Goal: Task Accomplishment & Management: Use online tool/utility

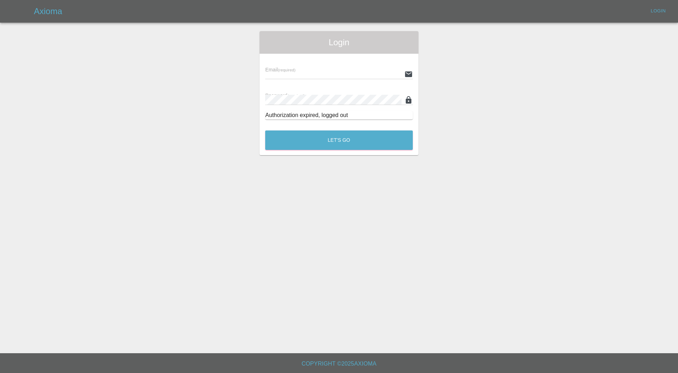
type input "[PERSON_NAME][EMAIL_ADDRESS][PERSON_NAME][DOMAIN_NAME]"
click at [344, 139] on button "Let's Go" at bounding box center [339, 139] width 148 height 19
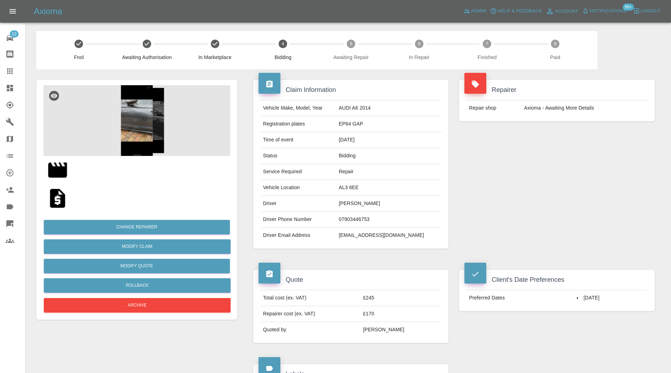
click at [143, 131] on img at bounding box center [136, 120] width 187 height 71
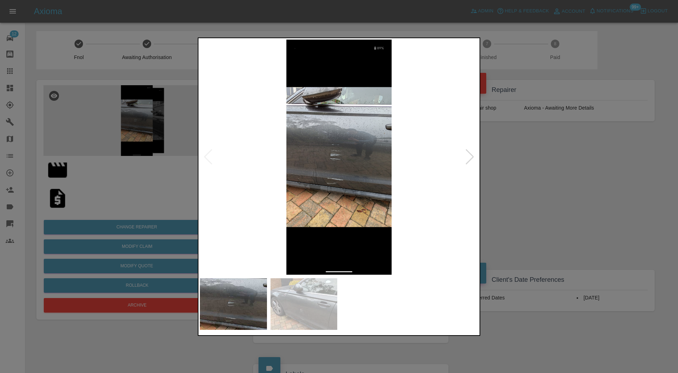
click at [322, 290] on img at bounding box center [303, 304] width 67 height 52
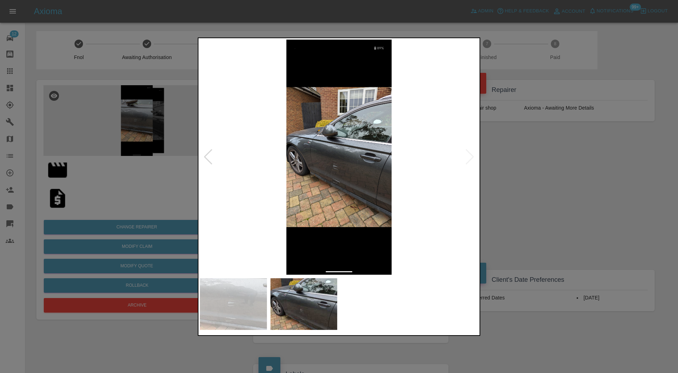
click at [230, 306] on img at bounding box center [233, 304] width 67 height 52
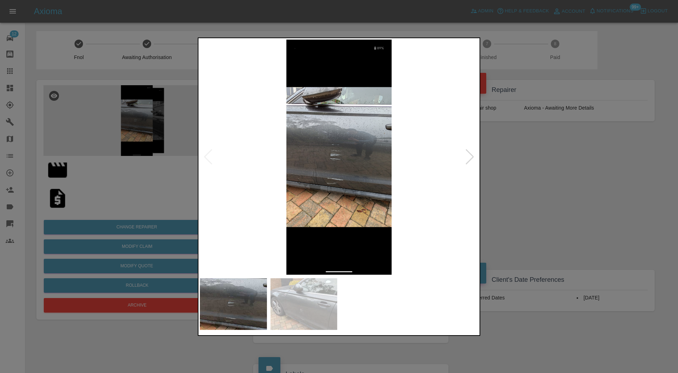
click at [327, 187] on img at bounding box center [339, 157] width 278 height 235
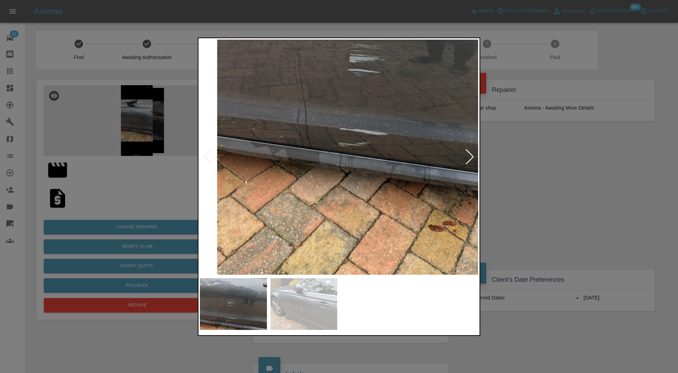
click at [533, 165] on div at bounding box center [339, 186] width 678 height 373
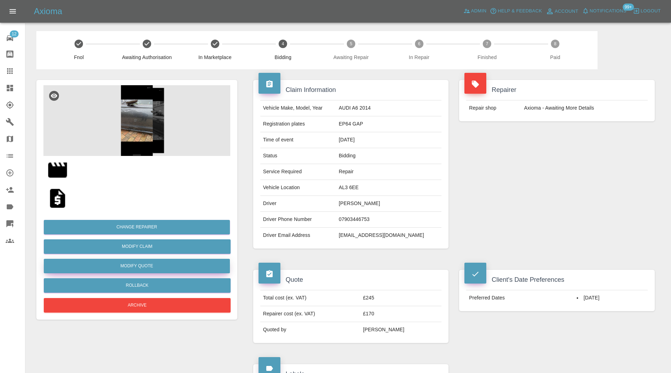
click at [178, 266] on button "Modify Quote" at bounding box center [137, 265] width 186 height 14
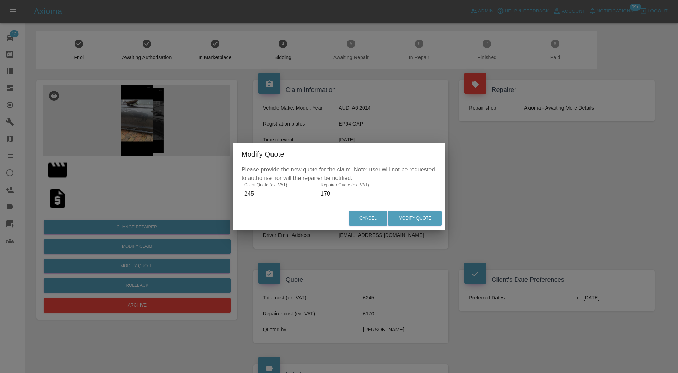
drag, startPoint x: 270, startPoint y: 196, endPoint x: 227, endPoint y: 196, distance: 43.1
click at [227, 196] on div "Modify Quote Please provide the new quote for the claim. Note: user will not be…" at bounding box center [339, 186] width 678 height 373
type input "395"
drag, startPoint x: 337, startPoint y: 193, endPoint x: 315, endPoint y: 192, distance: 22.3
click at [315, 192] on div "Please provide the new quote for the claim. Note: user will not be requested to…" at bounding box center [339, 185] width 212 height 41
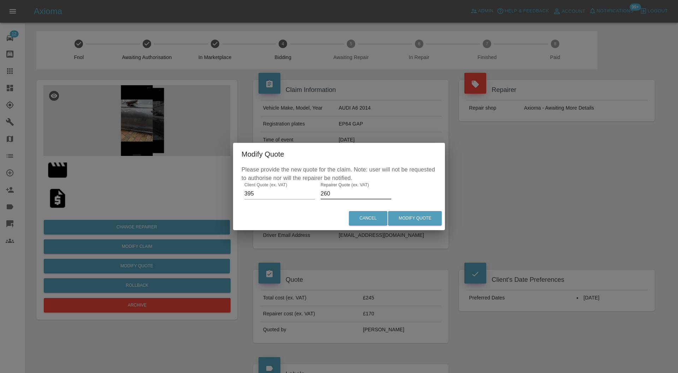
type input "260"
click at [430, 215] on button "Modify Quote" at bounding box center [415, 218] width 54 height 14
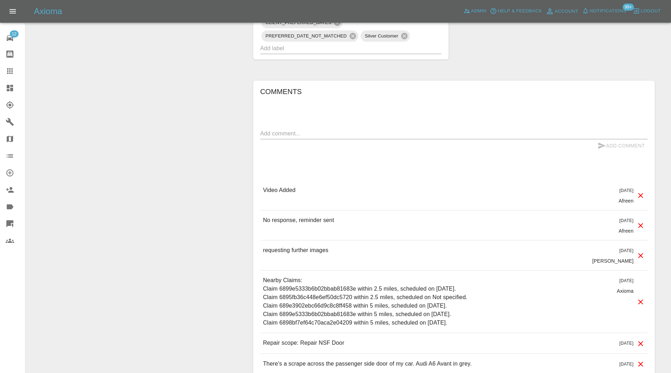
scroll to position [485, 0]
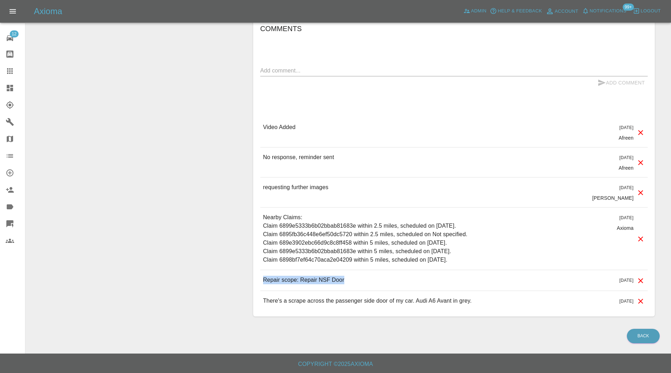
drag, startPoint x: 353, startPoint y: 278, endPoint x: 259, endPoint y: 281, distance: 94.4
click at [259, 281] on div "Comments x Add Comment Video Added 3 days ago Afreen Video Added 3 days ago Afr…" at bounding box center [453, 167] width 401 height 298
copy p "Repair scope: Repair NSF Door"
click at [293, 73] on div "x" at bounding box center [453, 70] width 387 height 11
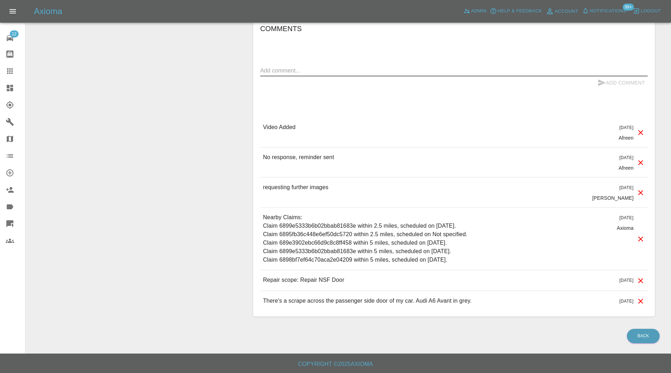
paste textarea "Repair scope: Repair NSF Door"
type textarea "Repair scope: Repair NSF Door + NS Sill"
click at [613, 82] on button "Add Comment" at bounding box center [621, 82] width 53 height 13
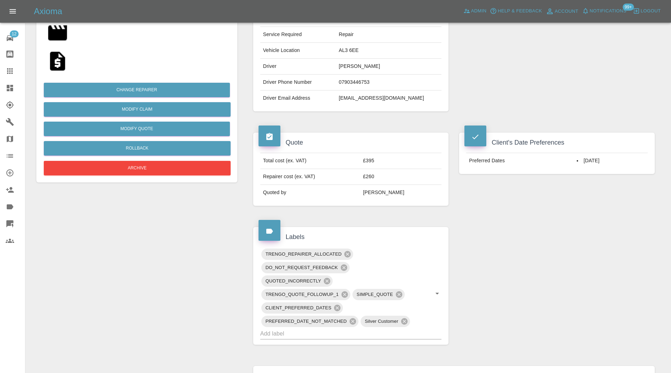
scroll to position [314, 0]
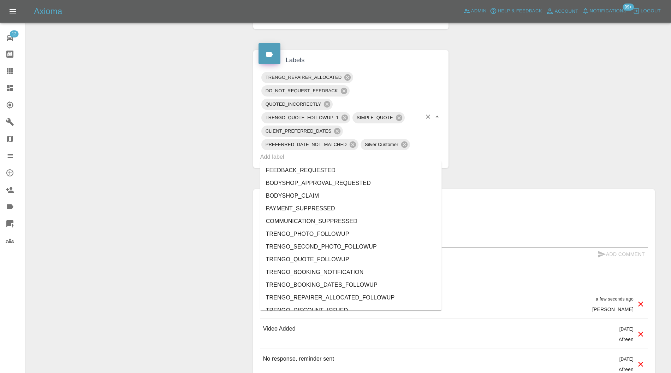
click at [358, 160] on input "text" at bounding box center [341, 156] width 162 height 11
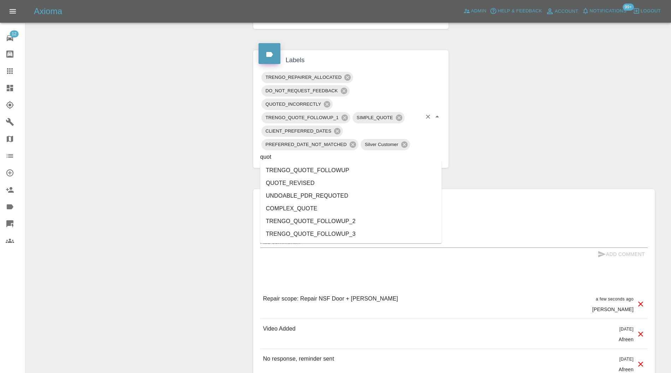
type input "quote"
click at [316, 183] on li "QUOTE_REVISED" at bounding box center [350, 183] width 181 height 13
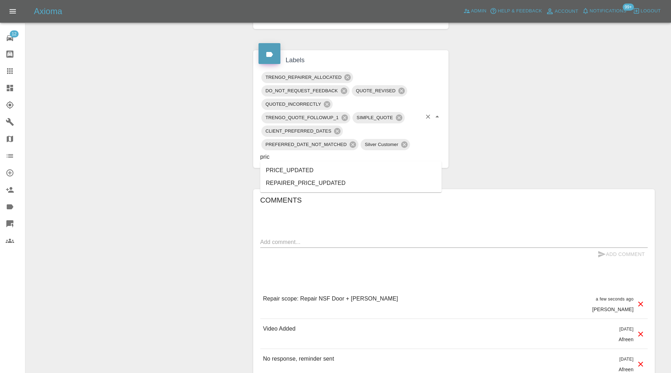
type input "price"
click at [316, 171] on li "PRICE_UPDATED" at bounding box center [350, 170] width 181 height 13
type input "do"
click at [169, 186] on div "Change Repairer Modify Claim Modify Quote Rollback Archive" at bounding box center [137, 142] width 212 height 772
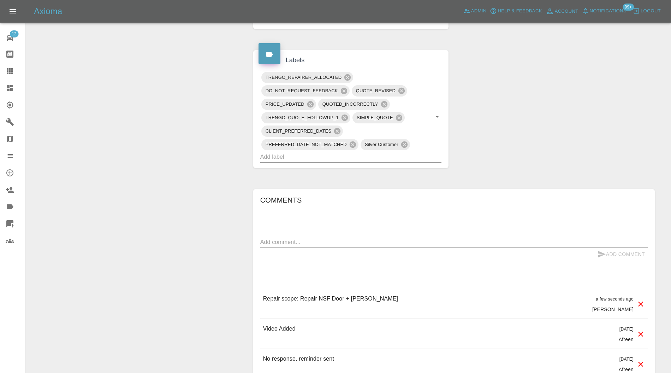
scroll to position [0, 0]
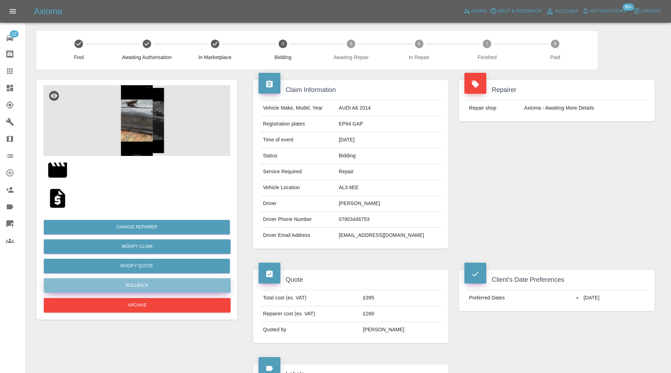
click at [159, 286] on button "Rollback" at bounding box center [137, 285] width 187 height 14
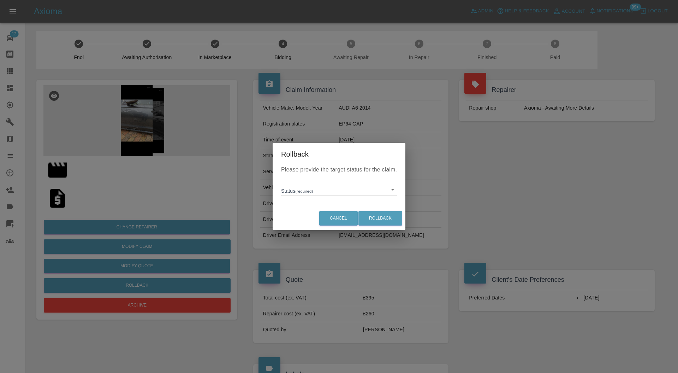
click at [322, 227] on li "In Marketplace" at bounding box center [339, 222] width 112 height 16
type input "in-marketplace"
click at [376, 217] on button "Rollback" at bounding box center [380, 218] width 44 height 14
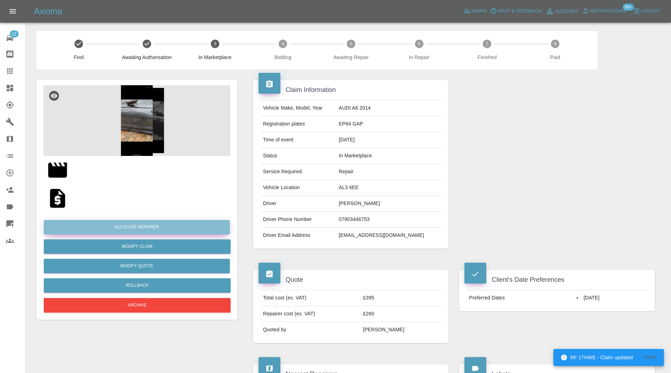
click at [175, 225] on button "Allocate Repairer" at bounding box center [137, 227] width 186 height 14
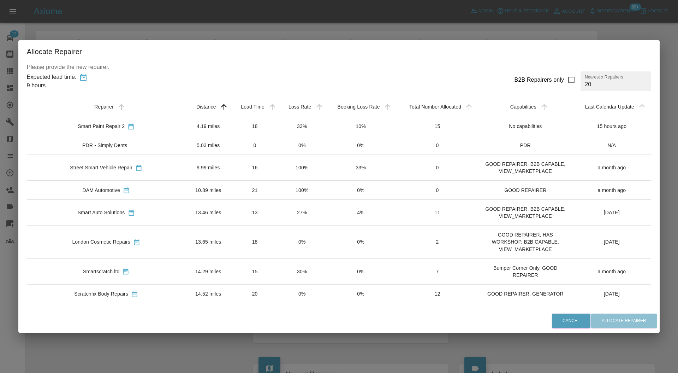
click at [186, 218] on td "13.46 miles" at bounding box center [208, 213] width 45 height 26
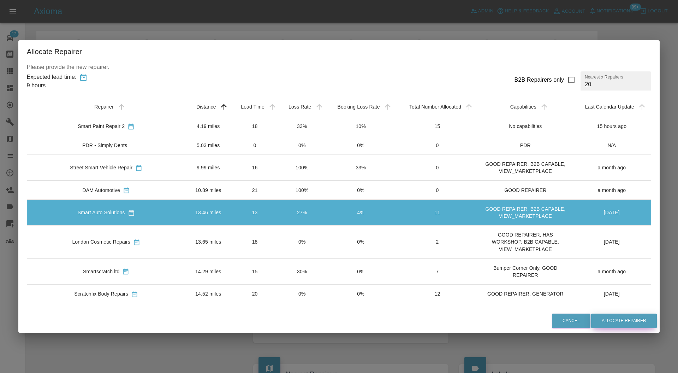
click at [595, 319] on button "Allocate Repairer" at bounding box center [624, 320] width 66 height 14
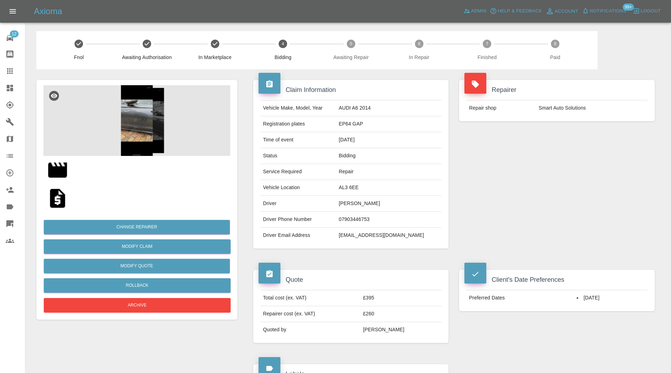
click at [11, 88] on icon at bounding box center [10, 88] width 6 height 6
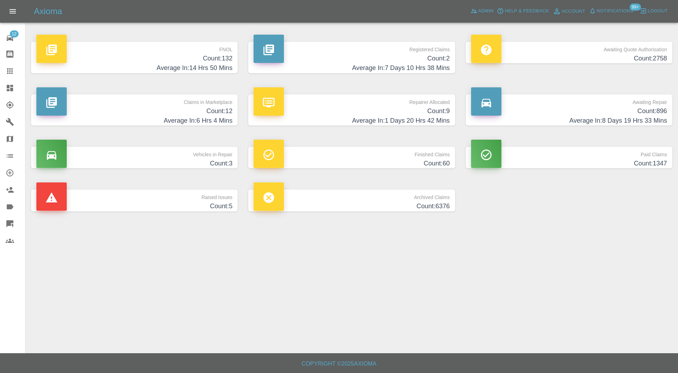
click at [186, 107] on h4 "Count: 12" at bounding box center [134, 111] width 196 height 10
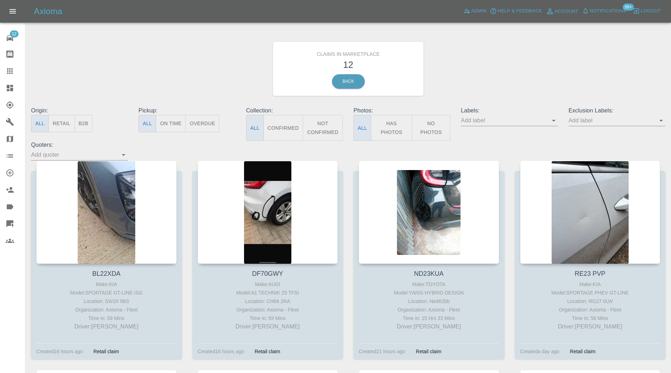
click at [136, 201] on div at bounding box center [106, 211] width 140 height 103
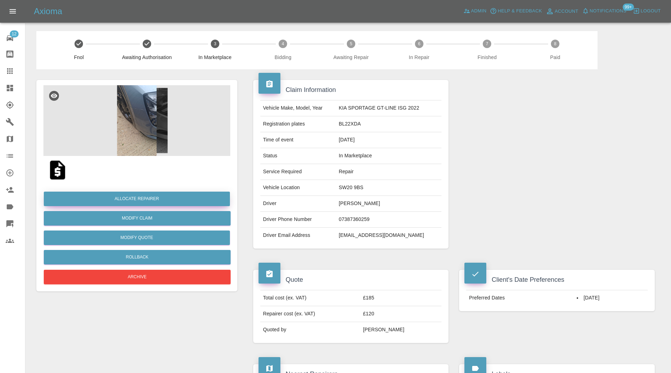
click at [168, 192] on button "Allocate Repairer" at bounding box center [137, 198] width 186 height 14
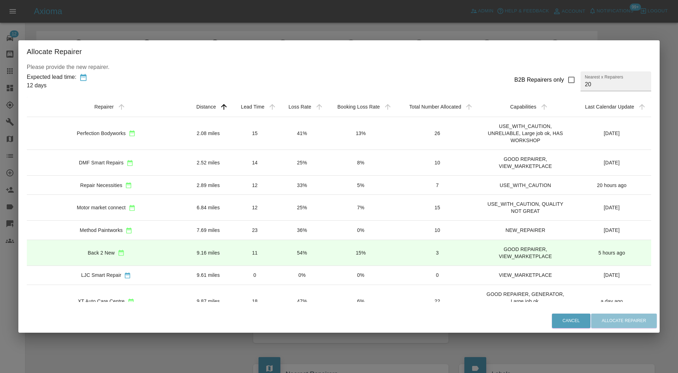
click at [186, 184] on td "2.89 miles" at bounding box center [208, 184] width 45 height 19
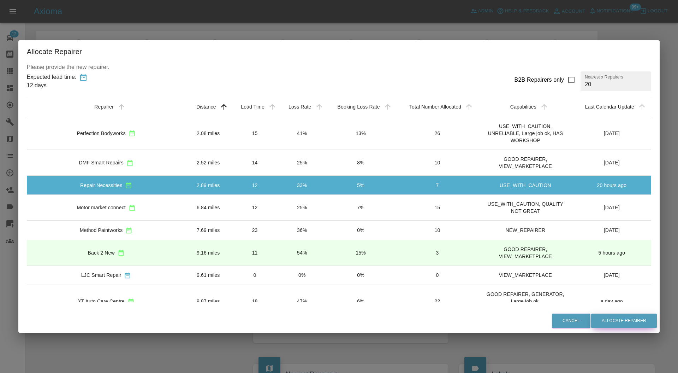
click at [603, 315] on button "Allocate Repairer" at bounding box center [624, 320] width 66 height 14
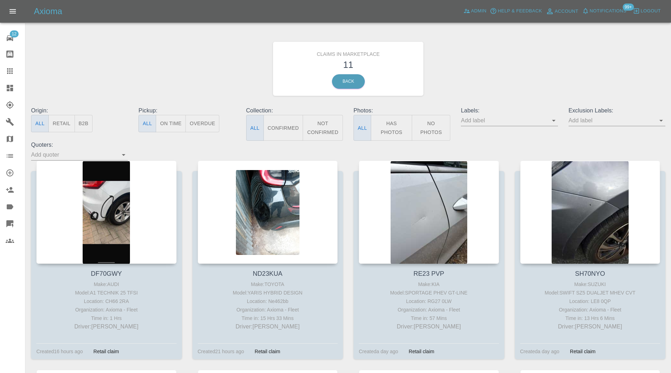
click at [105, 213] on div at bounding box center [106, 211] width 140 height 103
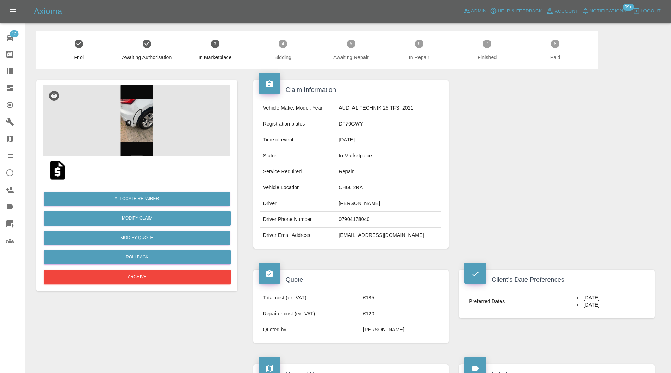
click at [132, 129] on img at bounding box center [136, 120] width 187 height 71
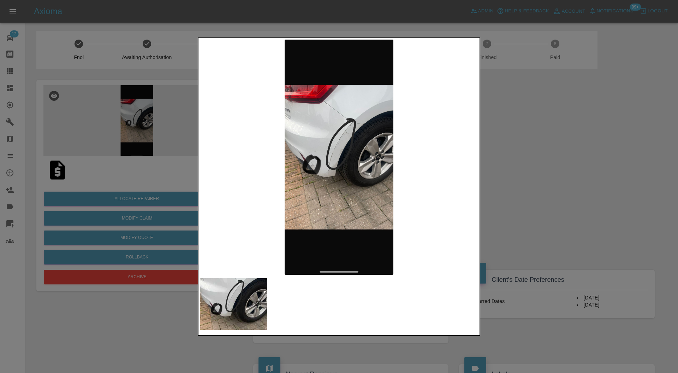
click at [490, 165] on div at bounding box center [339, 186] width 678 height 373
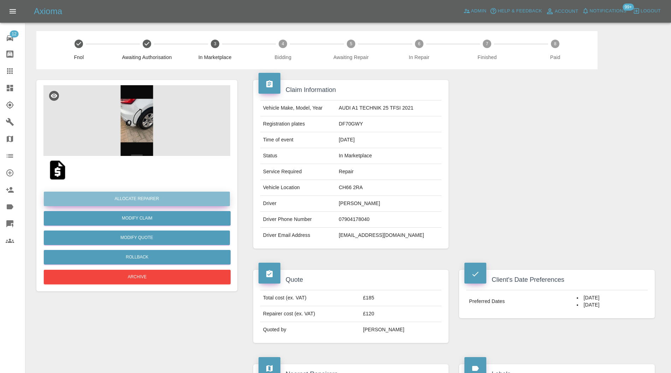
click at [160, 198] on button "Allocate Repairer" at bounding box center [137, 198] width 186 height 14
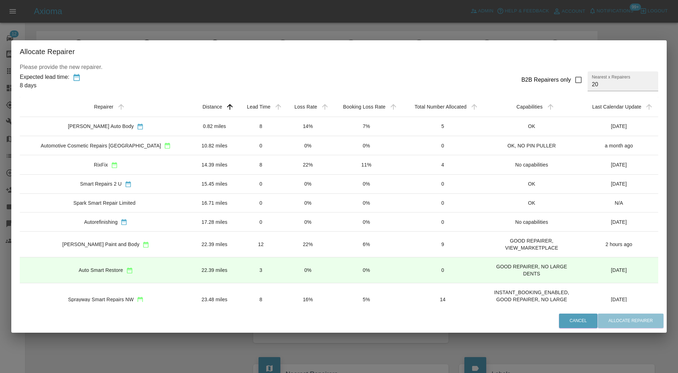
click at [200, 130] on td "0.82 miles" at bounding box center [214, 126] width 45 height 19
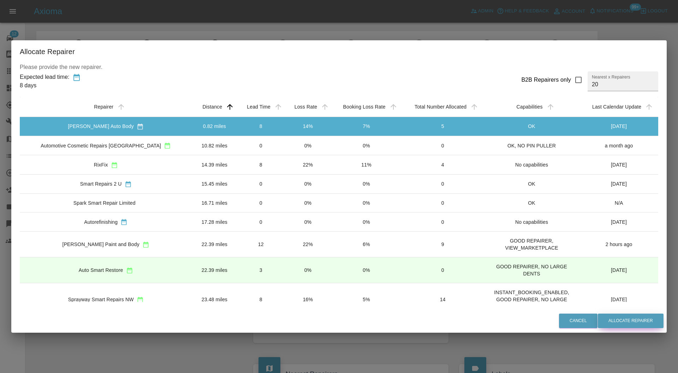
click at [609, 318] on button "Allocate Repairer" at bounding box center [631, 320] width 66 height 14
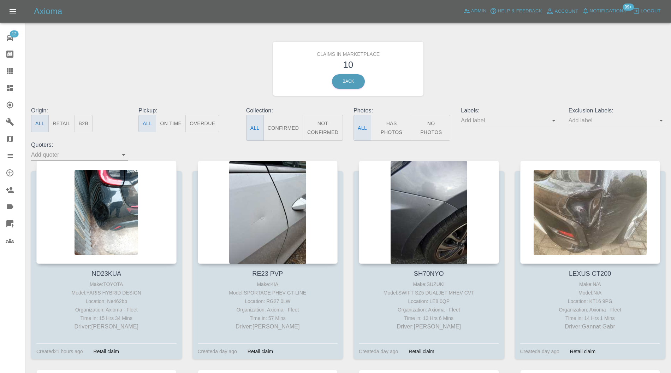
click at [125, 190] on div at bounding box center [106, 211] width 140 height 103
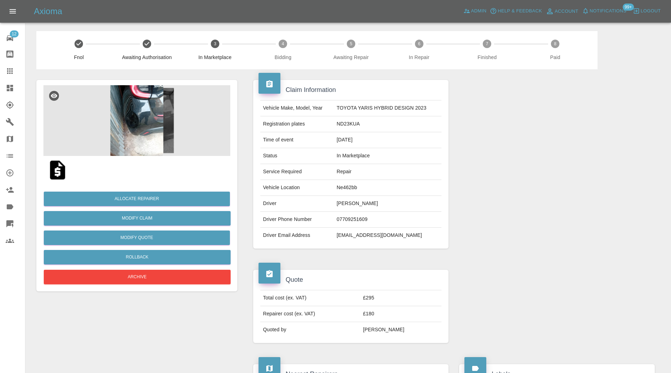
click at [151, 124] on img at bounding box center [136, 120] width 187 height 71
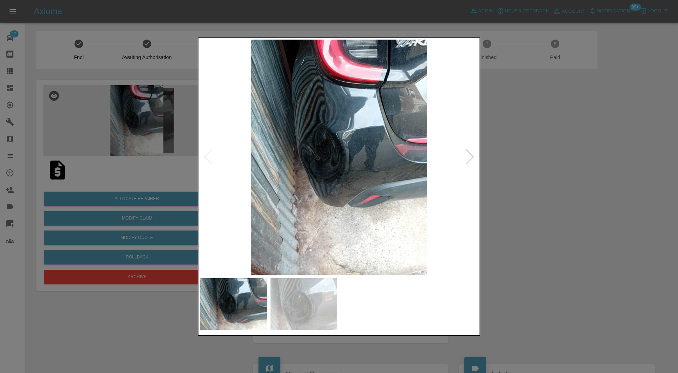
click at [509, 191] on div at bounding box center [339, 186] width 678 height 373
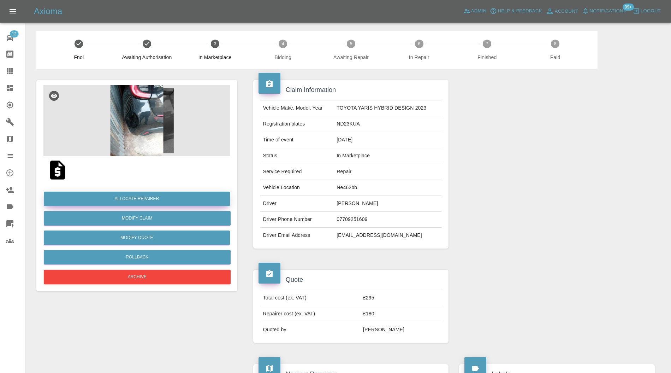
click at [141, 196] on button "Allocate Repairer" at bounding box center [137, 198] width 186 height 14
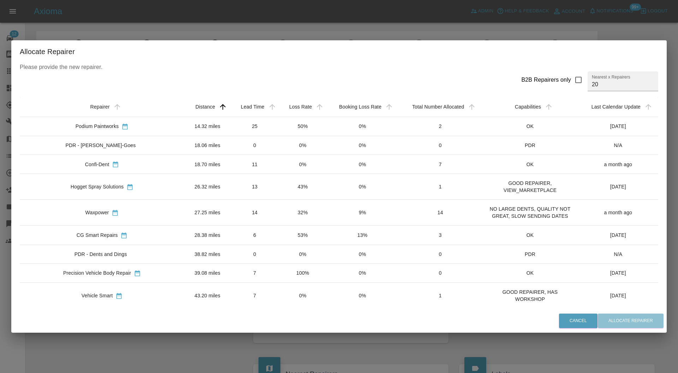
click at [184, 122] on td "14.32 miles" at bounding box center [207, 126] width 46 height 19
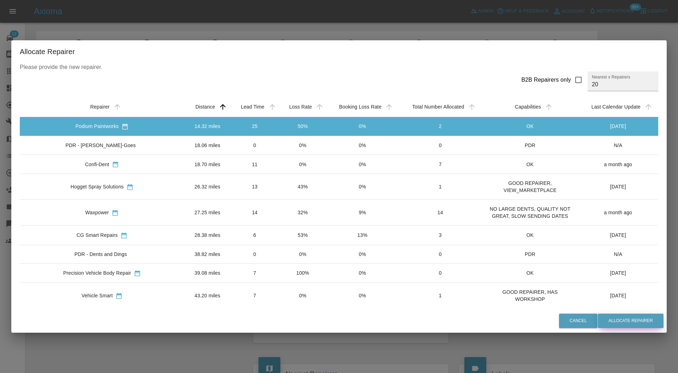
click at [623, 315] on button "Allocate Repairer" at bounding box center [631, 320] width 66 height 14
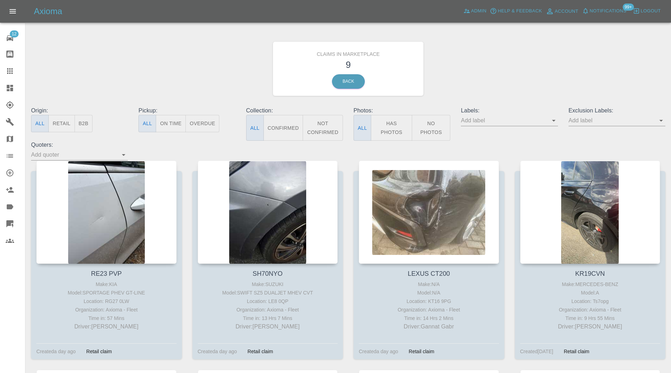
click at [119, 186] on div at bounding box center [106, 211] width 140 height 103
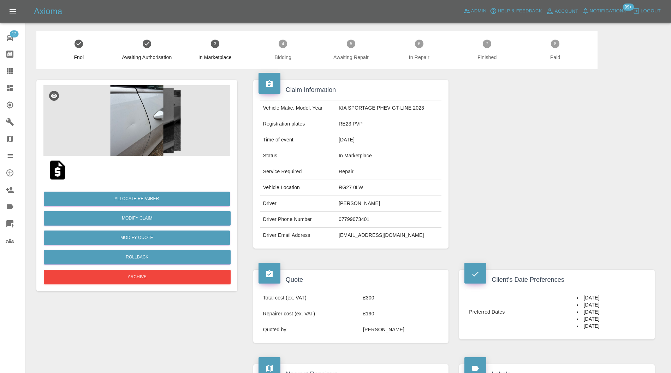
click at [135, 120] on img at bounding box center [136, 120] width 187 height 71
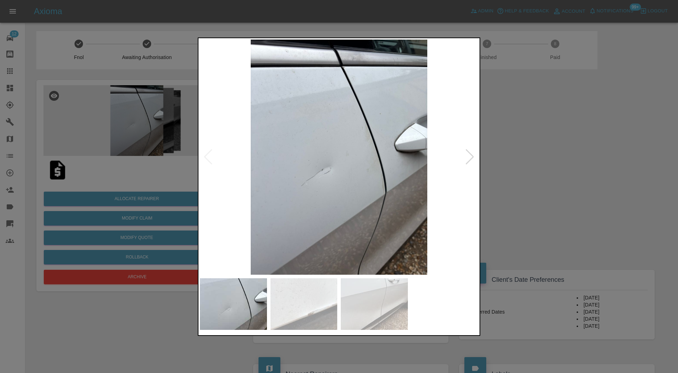
click at [298, 290] on img at bounding box center [303, 304] width 67 height 52
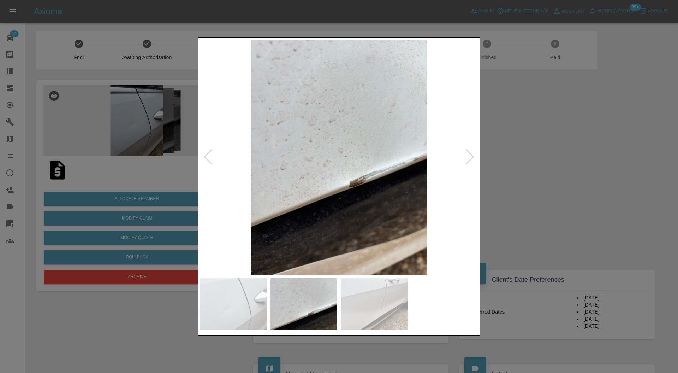
click at [548, 173] on div at bounding box center [339, 186] width 678 height 373
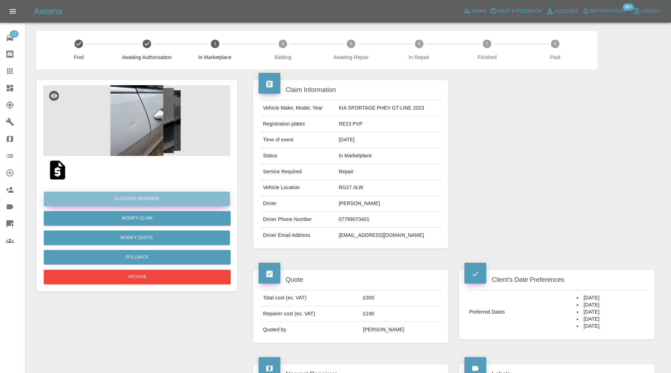
click at [183, 192] on button "Allocate Repairer" at bounding box center [137, 198] width 186 height 14
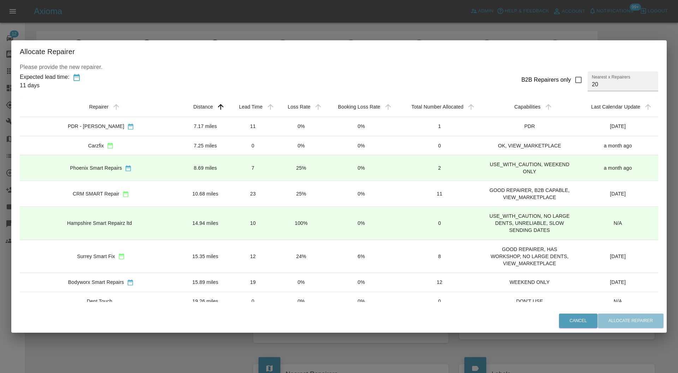
click at [200, 167] on td "8.69 miles" at bounding box center [205, 168] width 46 height 26
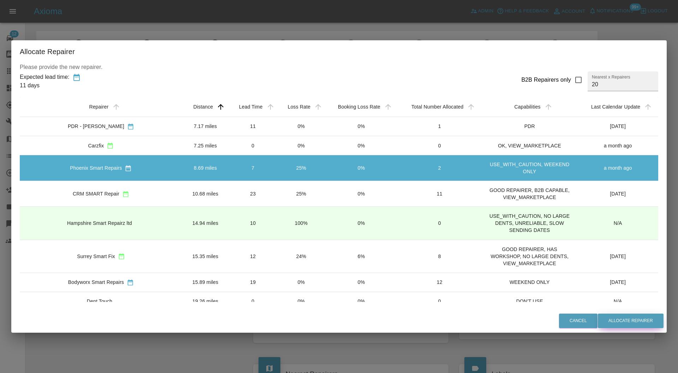
click at [623, 323] on button "Allocate Repairer" at bounding box center [631, 320] width 66 height 14
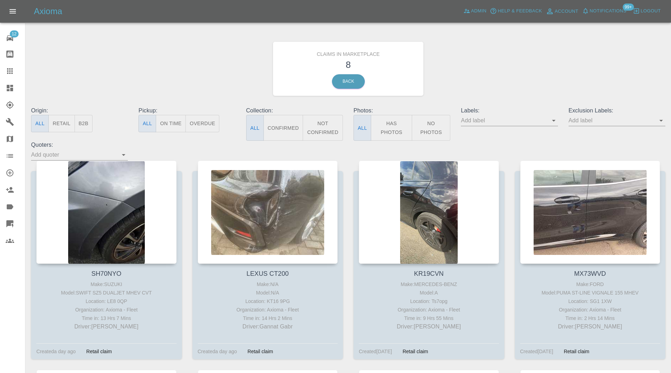
click at [134, 201] on div at bounding box center [106, 211] width 140 height 103
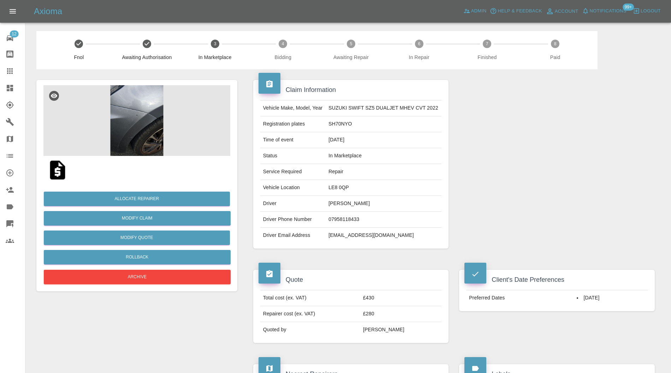
click at [165, 185] on div "Allocate Repairer Modify Claim Modify Quote Rollback Archive" at bounding box center [136, 235] width 187 height 102
click at [167, 194] on button "Allocate Repairer" at bounding box center [137, 198] width 186 height 14
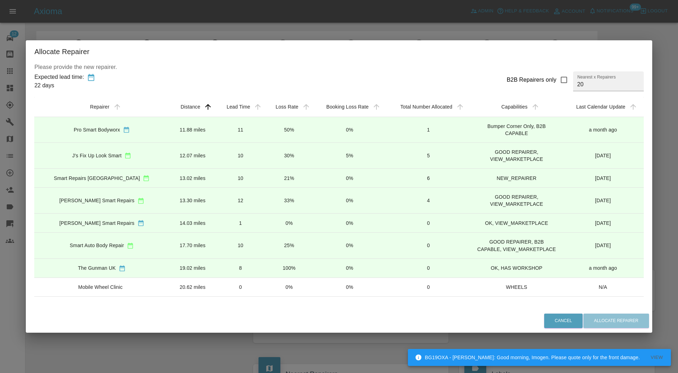
click at [216, 143] on td "10" at bounding box center [240, 155] width 49 height 26
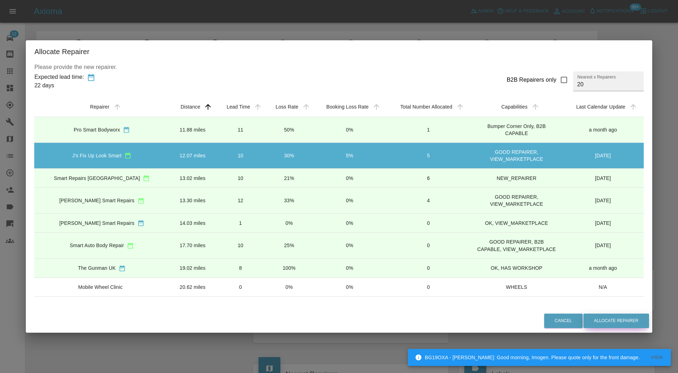
click at [605, 322] on button "Allocate Repairer" at bounding box center [616, 320] width 66 height 14
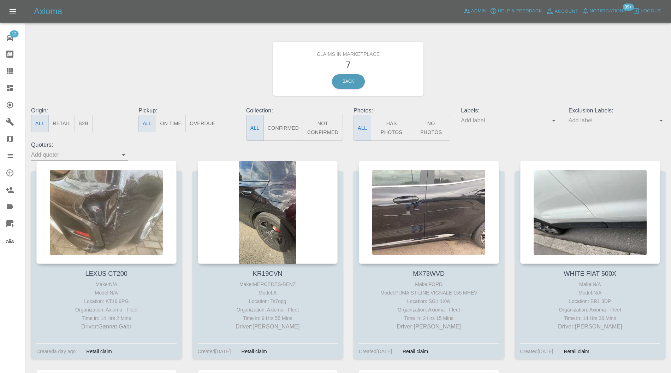
click at [139, 175] on div at bounding box center [106, 211] width 140 height 103
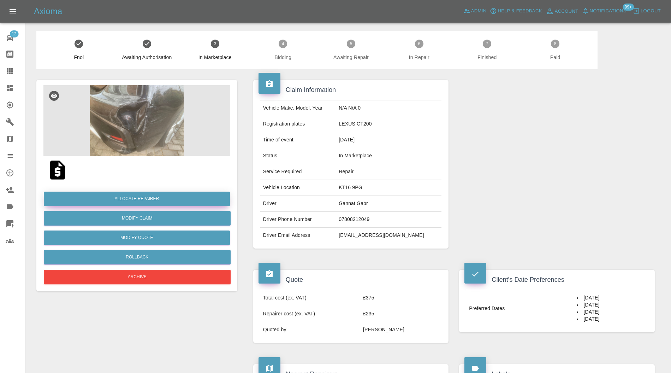
click at [157, 191] on button "Allocate Repairer" at bounding box center [137, 198] width 186 height 14
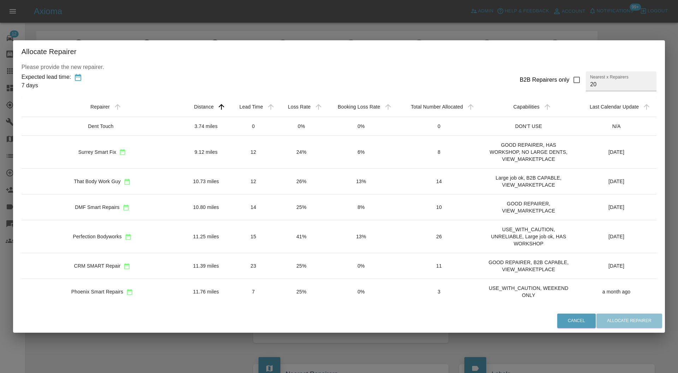
click at [229, 227] on td "15" at bounding box center [253, 236] width 48 height 33
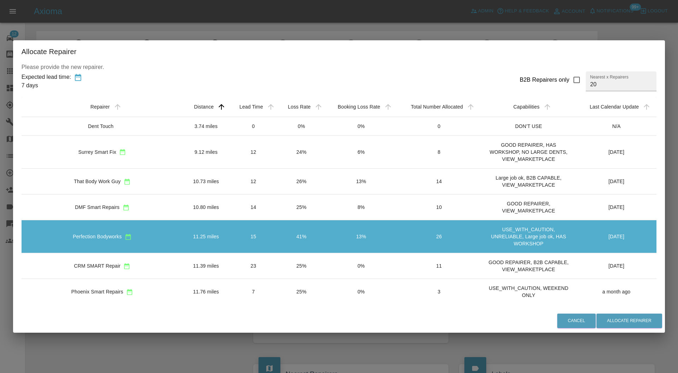
click at [240, 177] on td "12" at bounding box center [253, 181] width 48 height 26
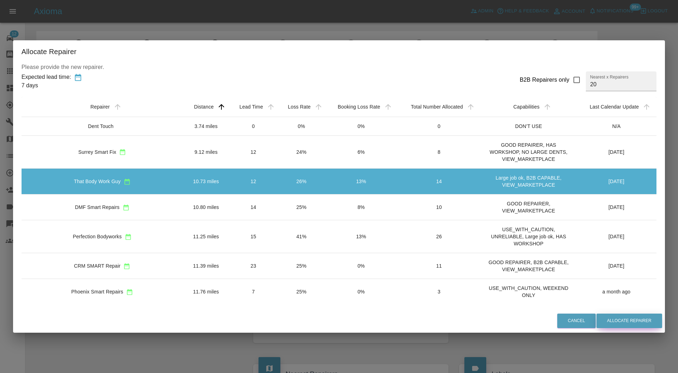
click at [596, 319] on button "Allocate Repairer" at bounding box center [629, 320] width 66 height 14
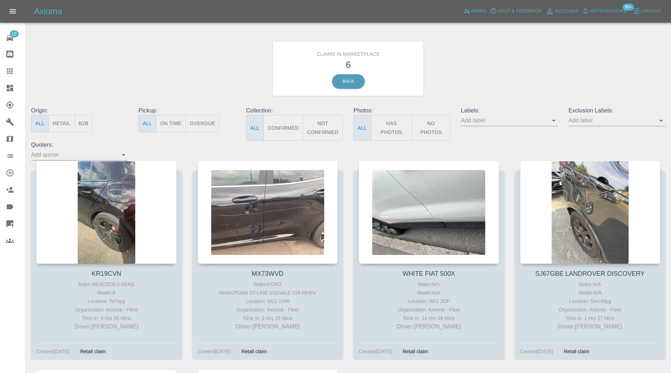
click at [129, 208] on div at bounding box center [106, 211] width 140 height 103
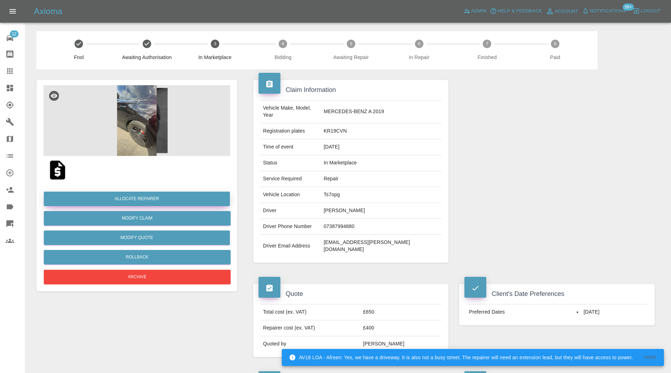
click at [185, 194] on button "Allocate Repairer" at bounding box center [137, 198] width 186 height 14
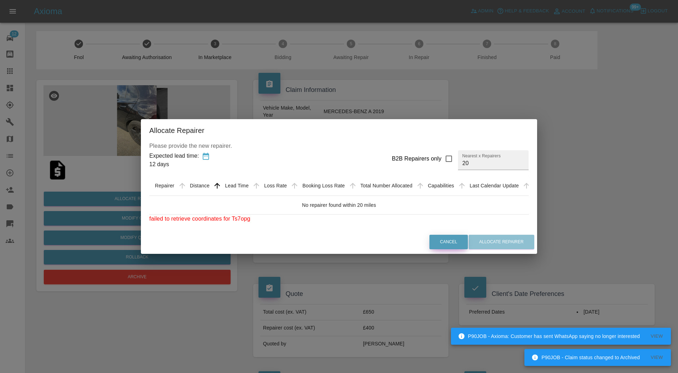
click at [454, 242] on button "Cancel" at bounding box center [448, 241] width 38 height 14
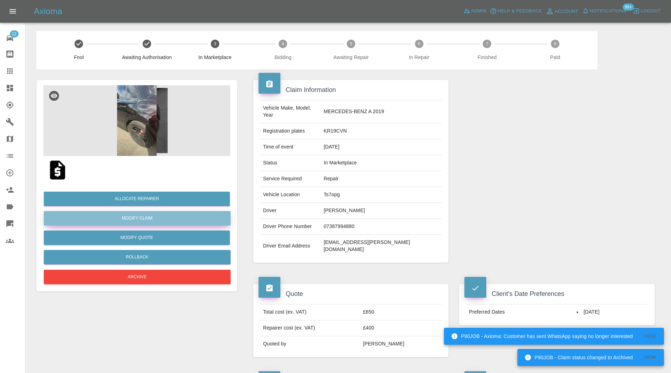
click at [148, 219] on link "Modify Claim" at bounding box center [137, 218] width 187 height 14
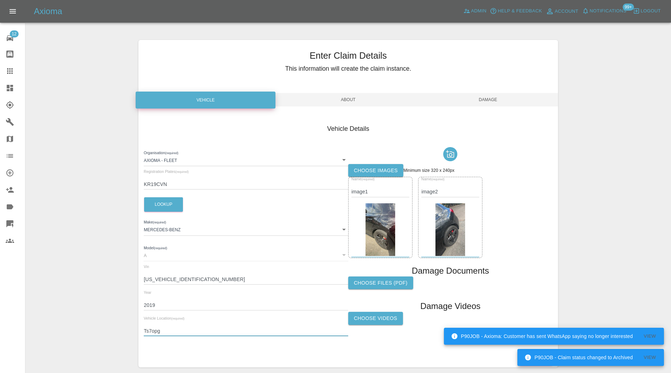
click at [155, 332] on input "Ts7opg" at bounding box center [246, 331] width 204 height 10
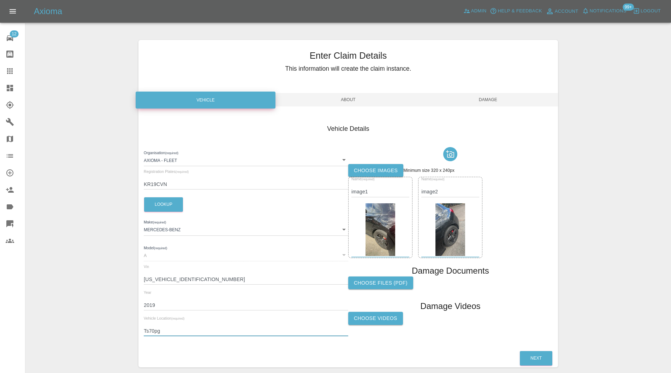
type input "Ts70pg"
click at [477, 97] on span "Damage" at bounding box center [488, 99] width 140 height 13
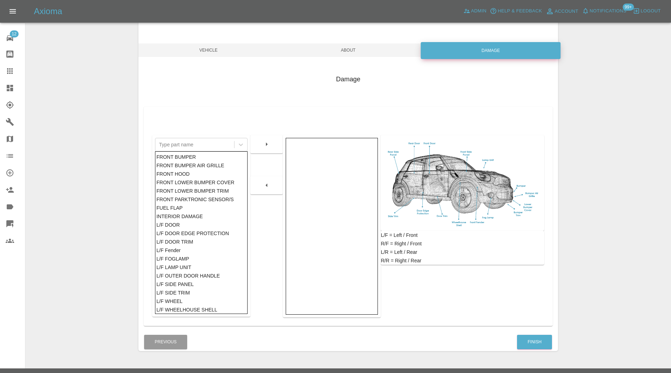
scroll to position [65, 0]
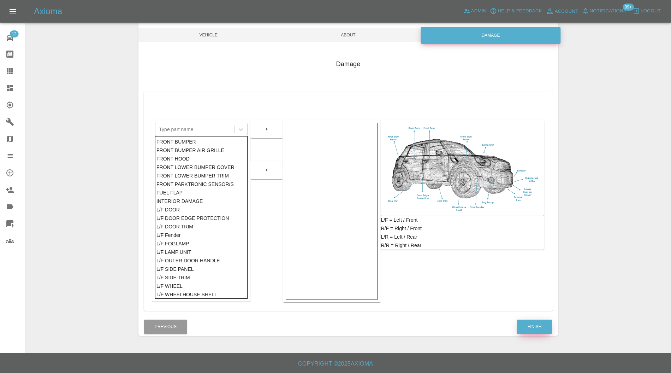
click at [541, 327] on button "Finish" at bounding box center [534, 326] width 35 height 14
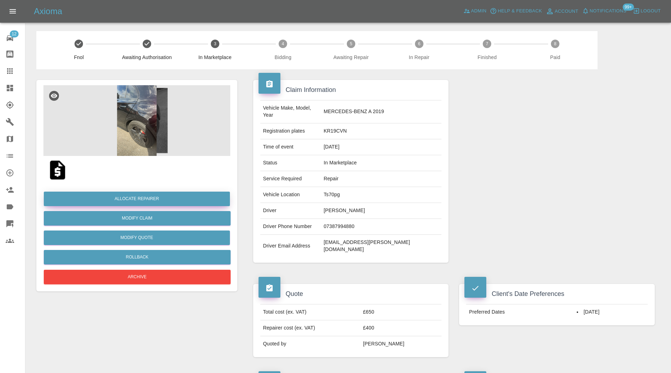
click at [144, 200] on button "Allocate Repairer" at bounding box center [137, 198] width 186 height 14
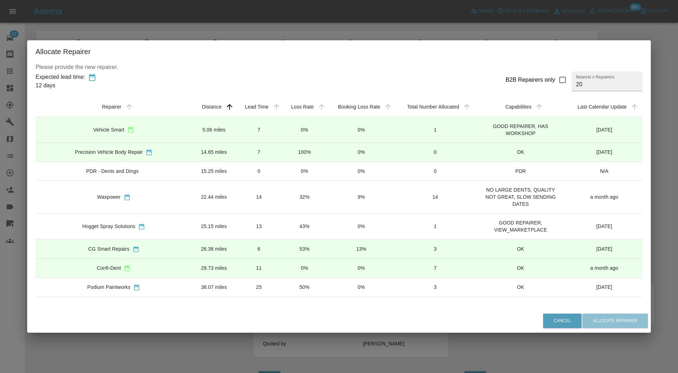
click at [198, 148] on td "14.65 miles" at bounding box center [214, 151] width 44 height 19
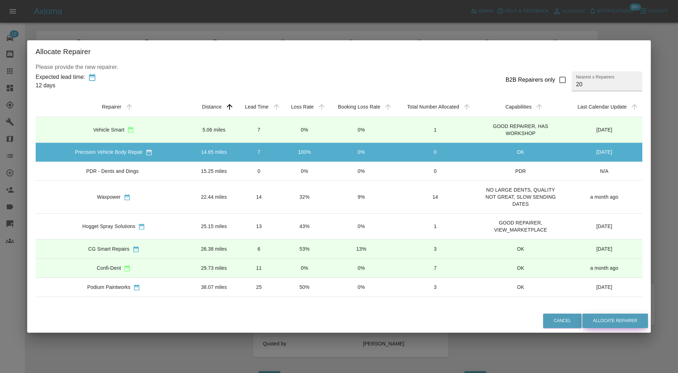
click at [592, 317] on button "Allocate Repairer" at bounding box center [615, 320] width 66 height 14
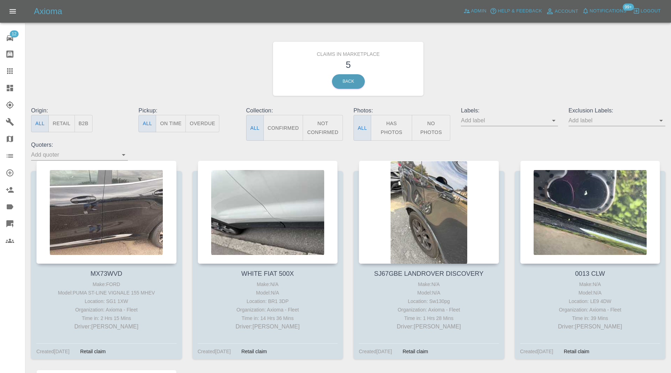
click at [144, 196] on div at bounding box center [106, 211] width 140 height 103
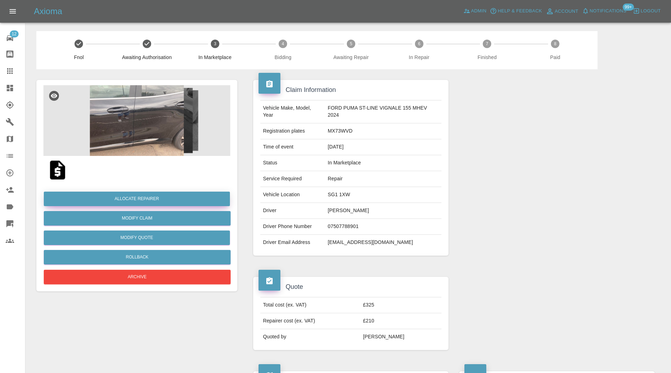
click at [144, 193] on button "Allocate Repairer" at bounding box center [137, 198] width 186 height 14
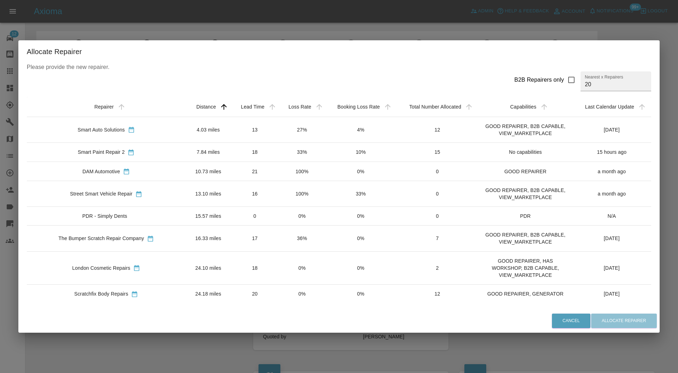
click at [186, 131] on td "4.03 miles" at bounding box center [208, 130] width 45 height 26
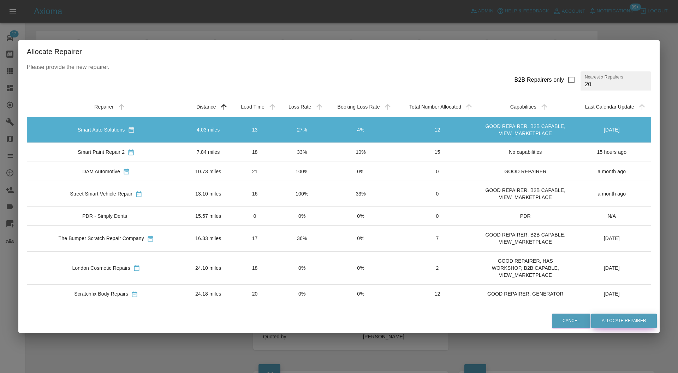
click at [594, 316] on button "Allocate Repairer" at bounding box center [624, 320] width 66 height 14
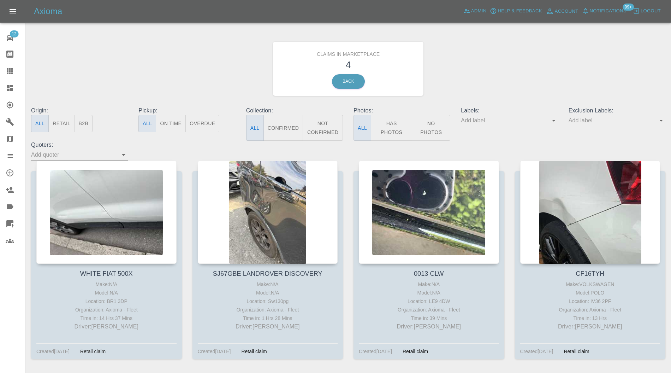
click at [109, 204] on div at bounding box center [106, 211] width 140 height 103
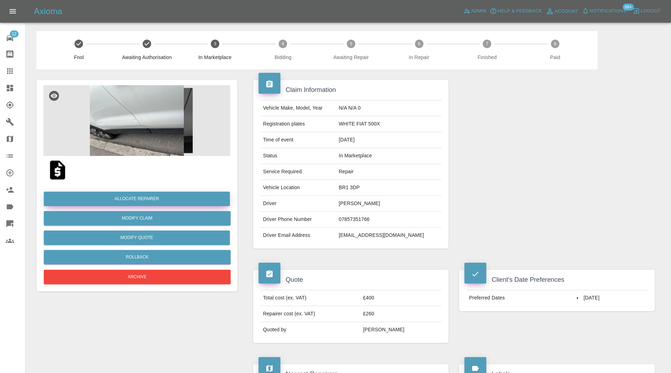
click at [139, 197] on button "Allocate Repairer" at bounding box center [137, 198] width 186 height 14
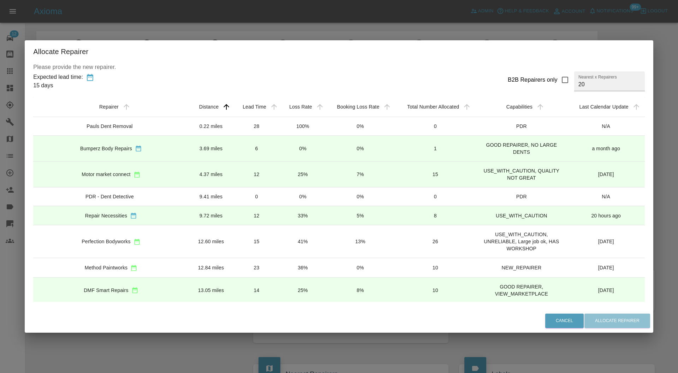
click at [191, 242] on td "12.60 miles" at bounding box center [211, 241] width 44 height 33
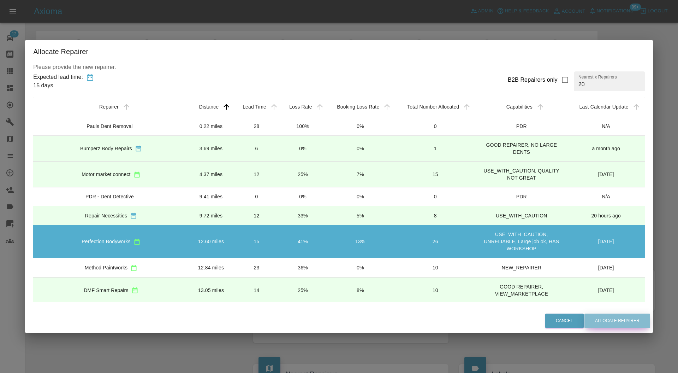
click at [584, 319] on button "Allocate Repairer" at bounding box center [617, 320] width 66 height 14
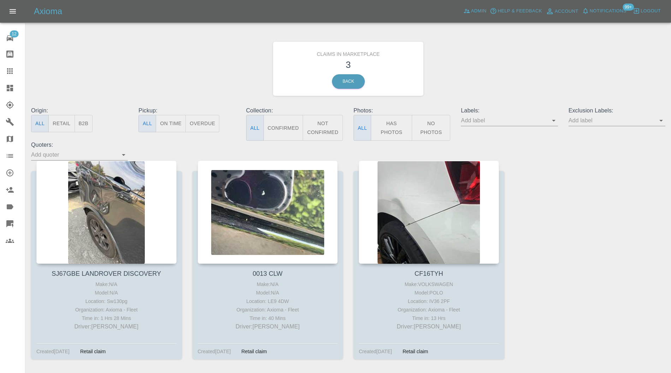
click at [136, 202] on div at bounding box center [106, 211] width 140 height 103
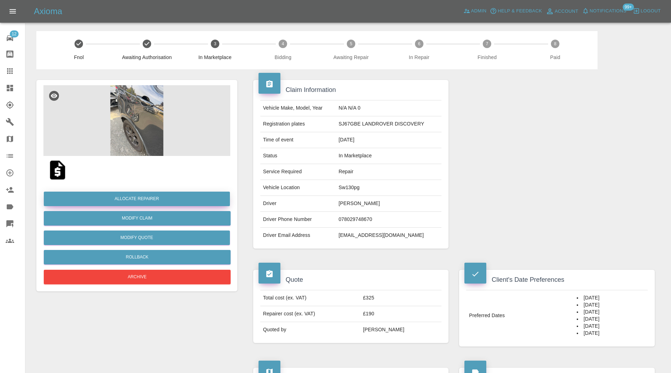
click at [135, 196] on button "Allocate Repairer" at bounding box center [137, 198] width 186 height 14
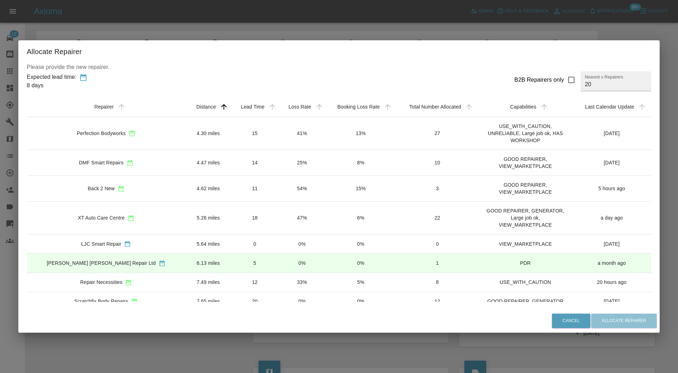
click at [664, 223] on div "Allocate Repairer Please provide the new repairer. Expected lead time: 8 days B…" at bounding box center [339, 186] width 678 height 373
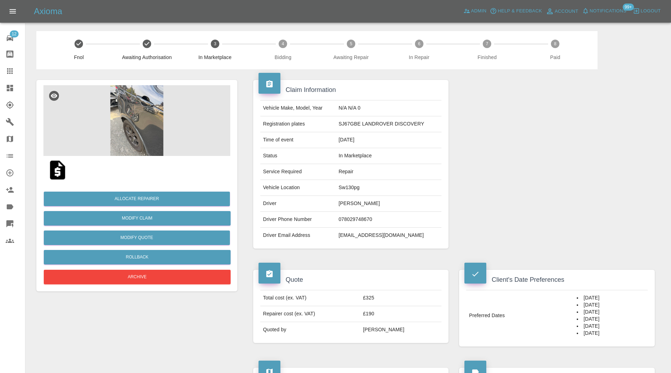
click at [135, 103] on img at bounding box center [136, 120] width 187 height 71
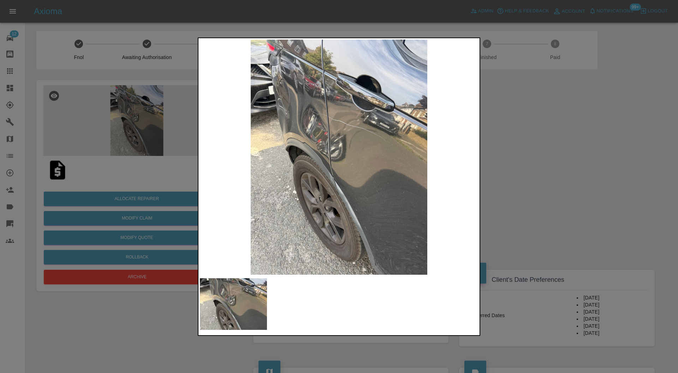
click at [508, 181] on div at bounding box center [339, 186] width 678 height 373
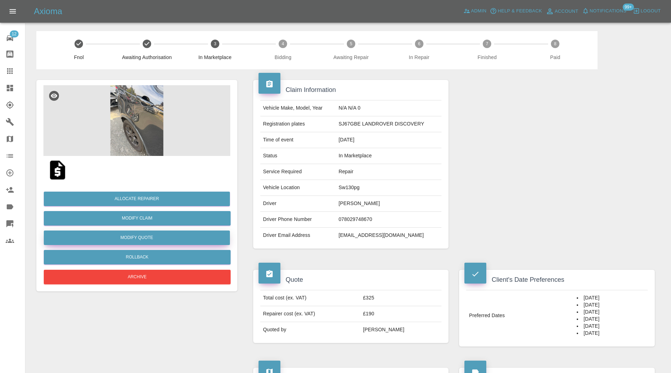
click at [139, 234] on button "Modify Quote" at bounding box center [137, 237] width 186 height 14
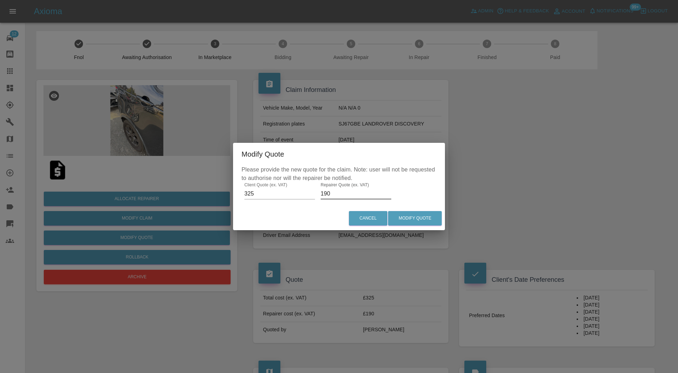
drag, startPoint x: 342, startPoint y: 194, endPoint x: 314, endPoint y: 199, distance: 28.0
click at [314, 199] on div "Please provide the new quote for the claim. Note: user will not be requested to…" at bounding box center [339, 185] width 212 height 41
type input "210"
click at [404, 215] on button "Modify Quote" at bounding box center [415, 218] width 54 height 14
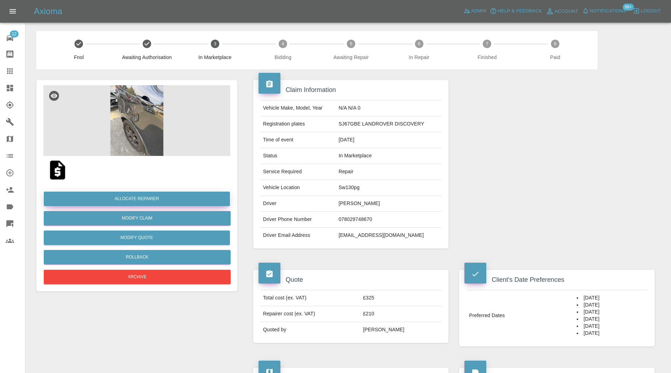
click at [165, 197] on button "Allocate Repairer" at bounding box center [137, 198] width 186 height 14
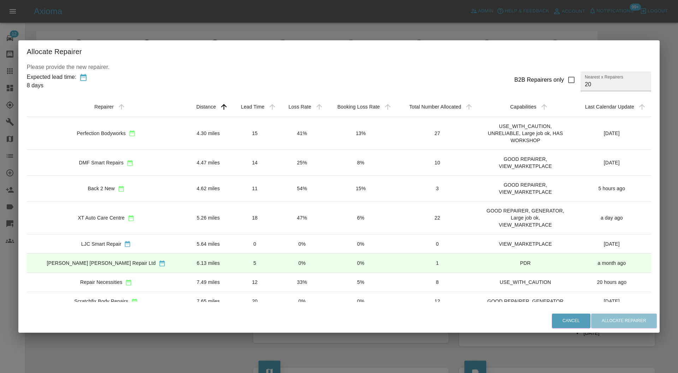
click at [186, 129] on td "4.30 miles" at bounding box center [208, 133] width 45 height 33
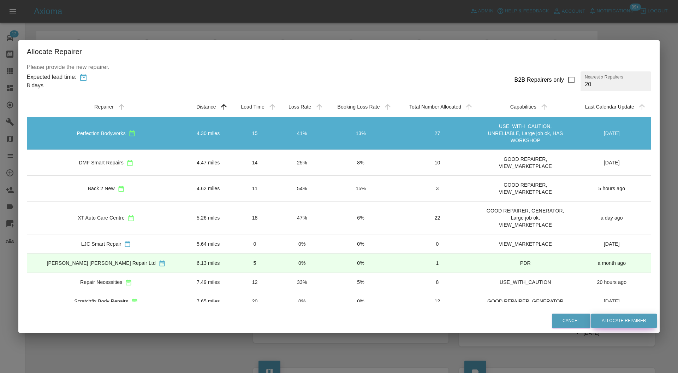
click at [591, 316] on button "Allocate Repairer" at bounding box center [624, 320] width 66 height 14
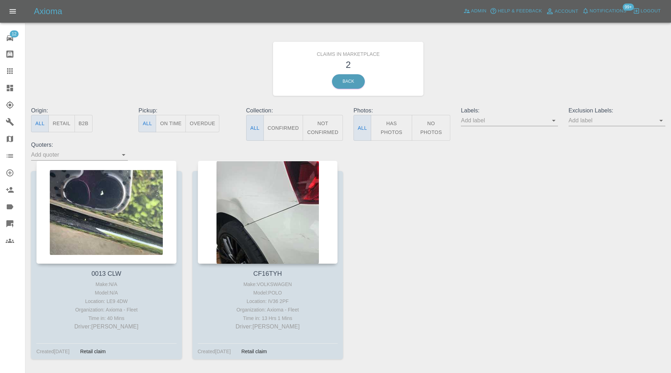
click at [112, 191] on div at bounding box center [106, 211] width 140 height 103
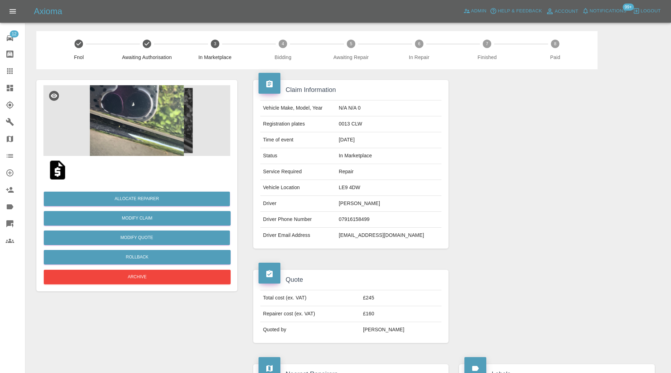
click at [134, 129] on img at bounding box center [136, 120] width 187 height 71
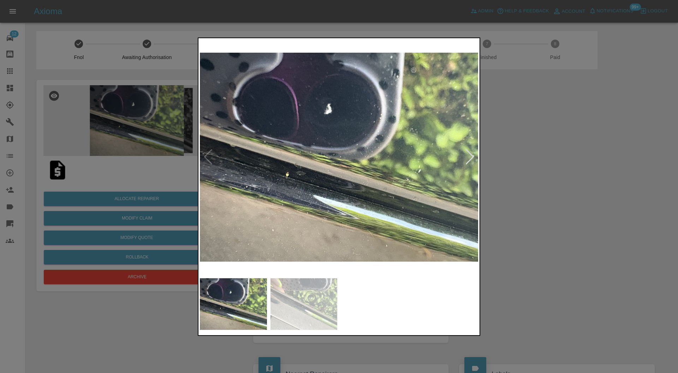
click at [465, 157] on div at bounding box center [470, 157] width 10 height 16
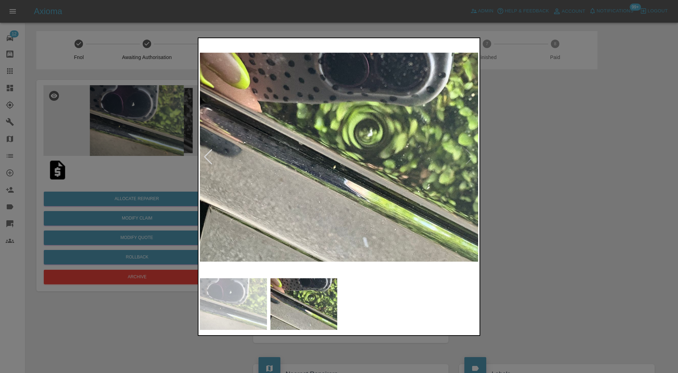
click at [467, 157] on img at bounding box center [339, 157] width 278 height 235
click at [208, 150] on div at bounding box center [208, 157] width 10 height 16
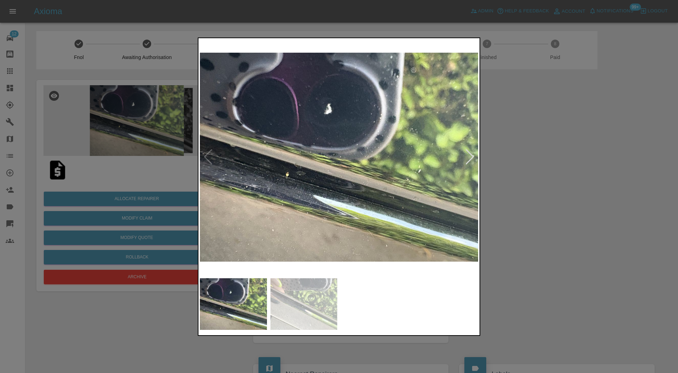
click at [513, 167] on div at bounding box center [339, 186] width 678 height 373
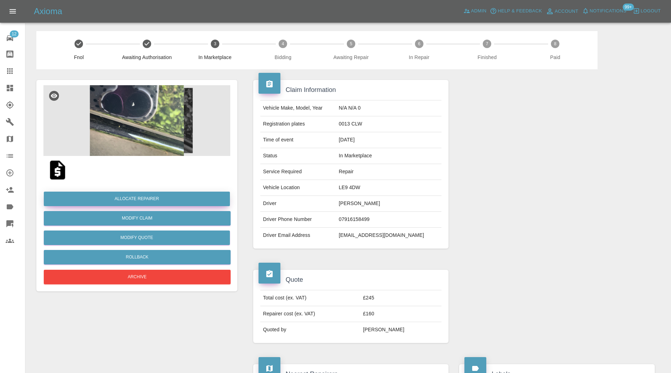
click at [141, 194] on button "Allocate Repairer" at bounding box center [137, 198] width 186 height 14
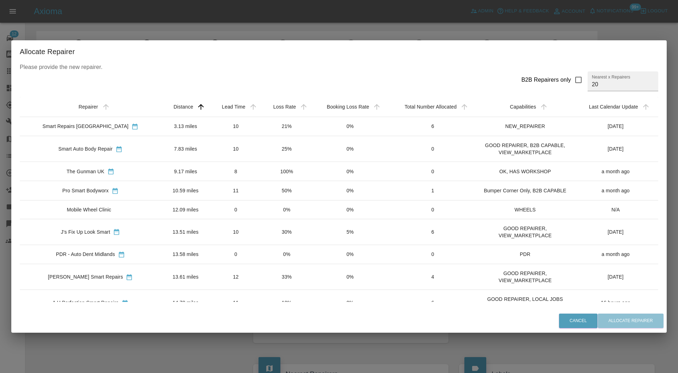
click at [161, 125] on td "3.13 miles" at bounding box center [185, 126] width 49 height 19
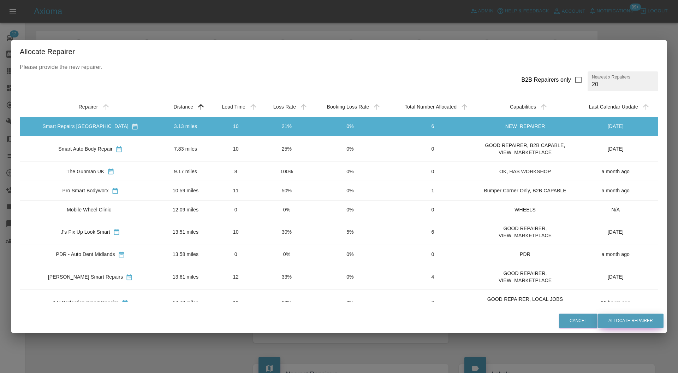
click at [612, 316] on button "Allocate Repairer" at bounding box center [631, 320] width 66 height 14
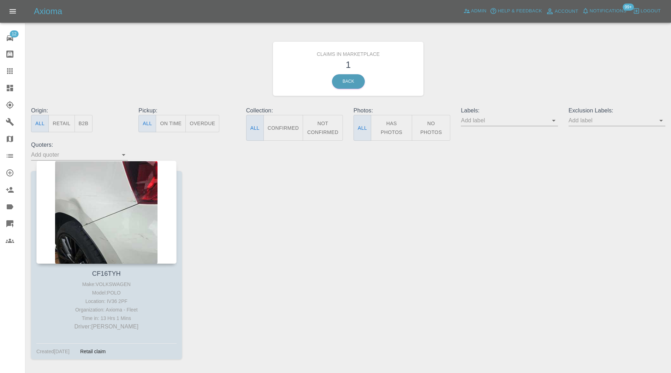
click at [95, 180] on div at bounding box center [106, 211] width 140 height 103
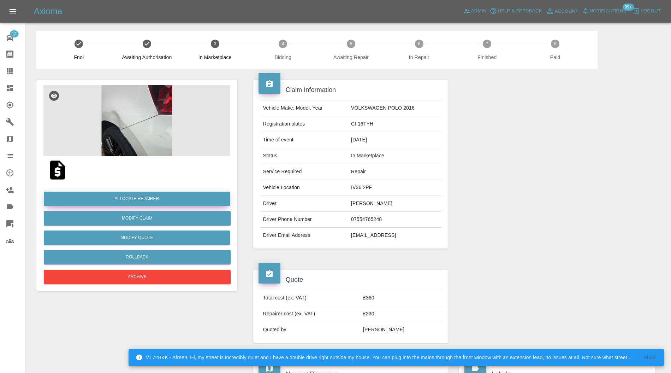
click at [155, 196] on button "Allocate Repairer" at bounding box center [137, 198] width 186 height 14
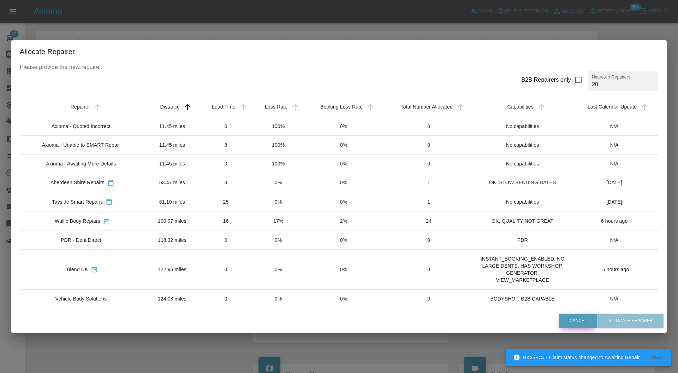
click at [576, 316] on button "Cancel" at bounding box center [578, 320] width 38 height 14
